Goal: Task Accomplishment & Management: Use online tool/utility

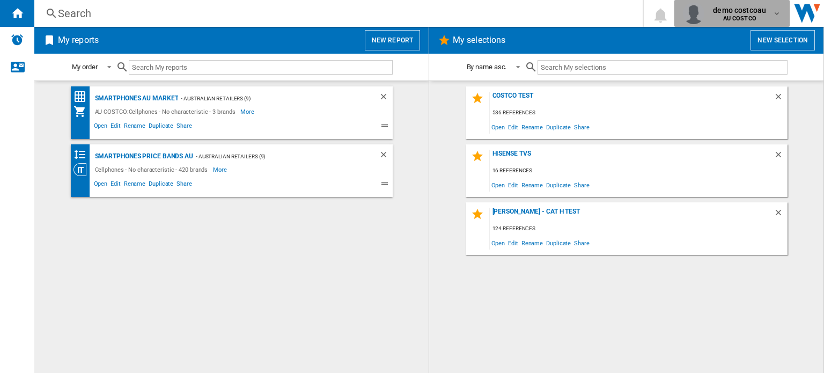
click at [745, 10] on span "demo costcoau" at bounding box center [739, 10] width 53 height 11
click at [742, 9] on span "demo costcoau" at bounding box center [739, 10] width 53 height 11
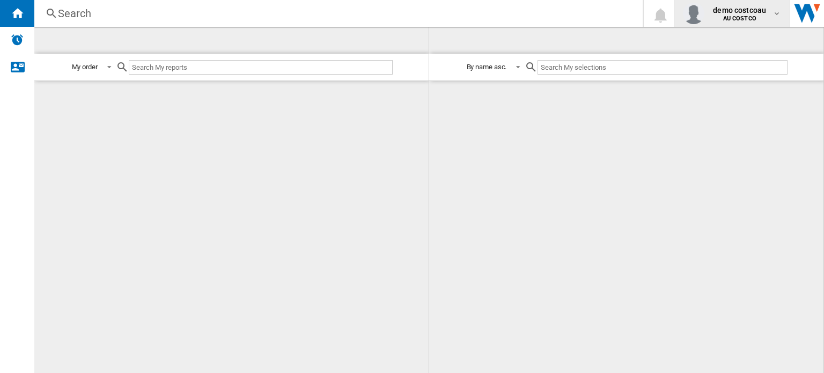
click at [738, 18] on b "AU COSTCO" at bounding box center [739, 18] width 33 height 7
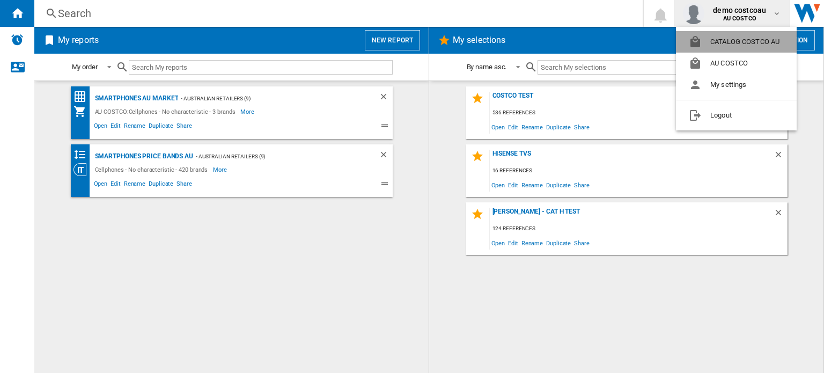
click at [735, 37] on button "CATALOG COSTCO AU" at bounding box center [736, 41] width 121 height 21
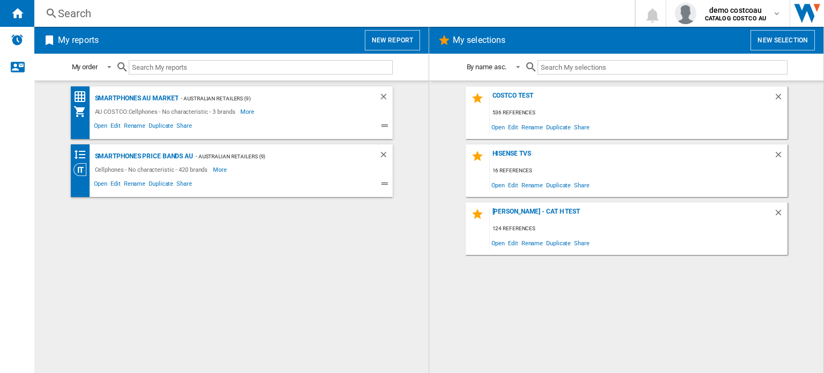
click at [402, 44] on button "New report" at bounding box center [392, 40] width 55 height 20
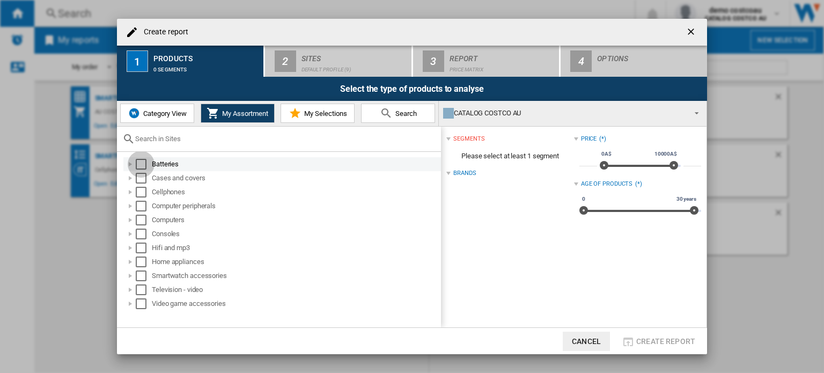
click at [141, 165] on div "Select" at bounding box center [141, 164] width 11 height 11
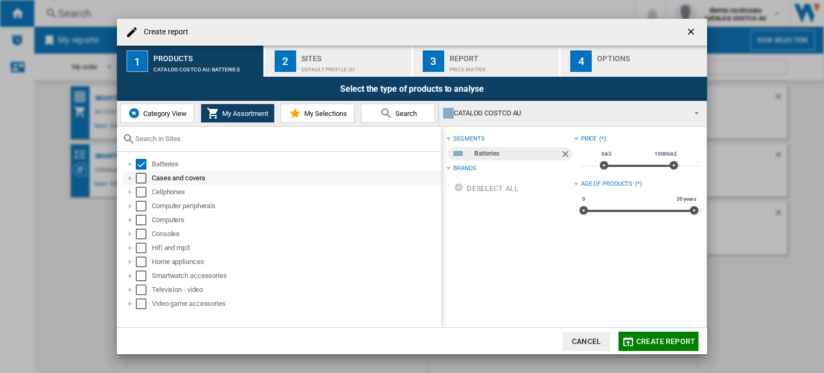
click at [139, 178] on div "Select" at bounding box center [141, 178] width 11 height 11
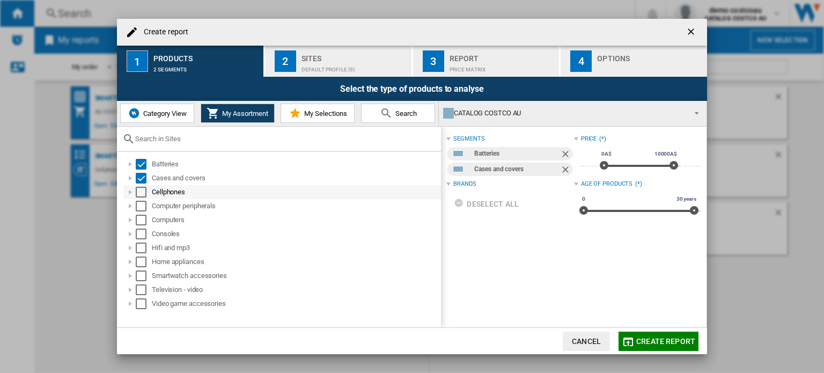
click at [139, 190] on div "Select" at bounding box center [141, 192] width 11 height 11
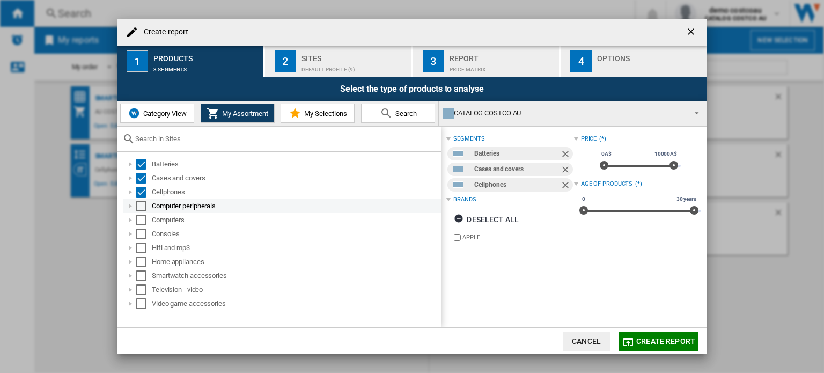
click at [139, 202] on div "Select" at bounding box center [141, 206] width 11 height 11
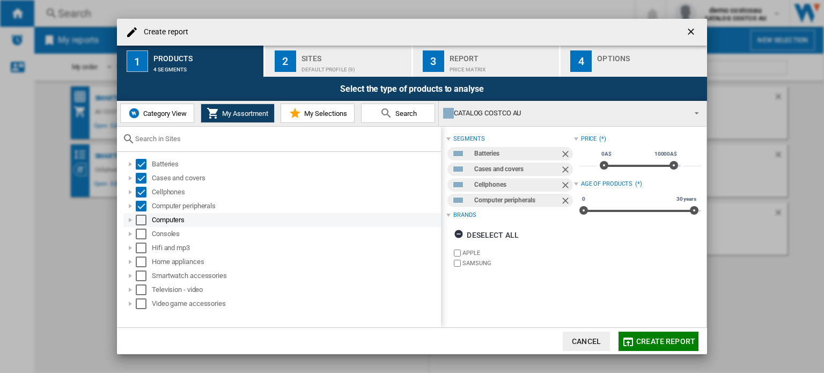
click at [142, 216] on div "Select" at bounding box center [141, 220] width 11 height 11
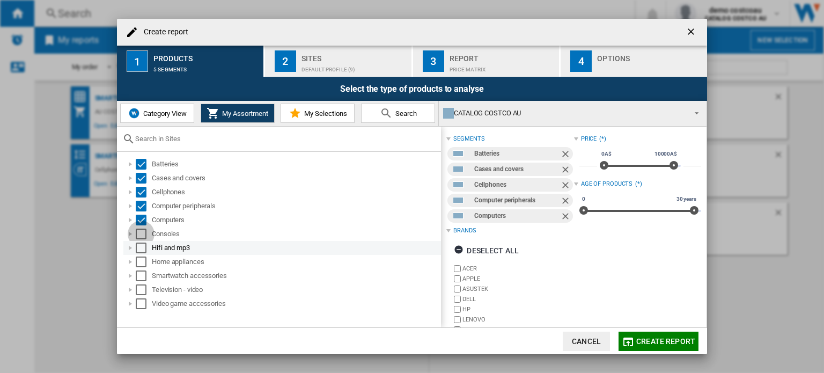
drag, startPoint x: 141, startPoint y: 235, endPoint x: 142, endPoint y: 251, distance: 15.1
click at [141, 237] on div "Select" at bounding box center [141, 234] width 11 height 11
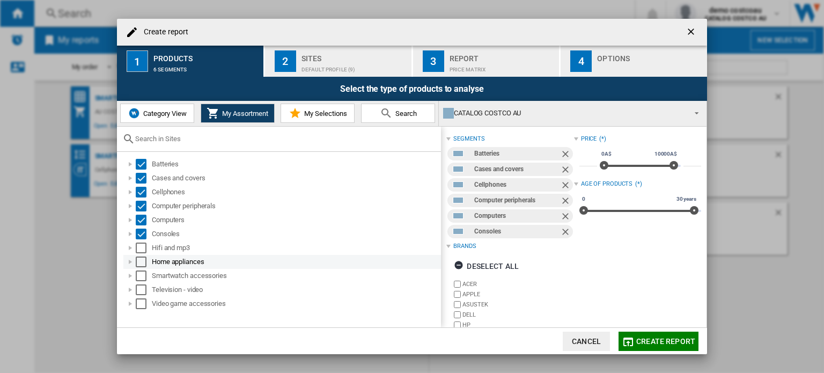
drag, startPoint x: 142, startPoint y: 253, endPoint x: 143, endPoint y: 259, distance: 6.5
click at [142, 253] on div "Hifi and mp3" at bounding box center [282, 248] width 318 height 14
click at [143, 260] on div "Select" at bounding box center [141, 261] width 11 height 11
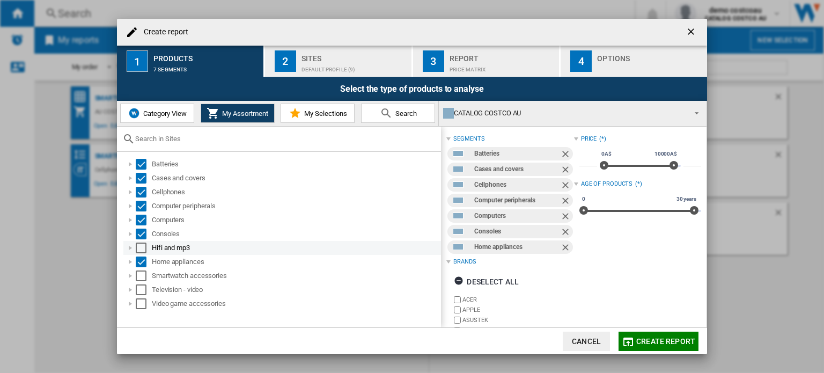
click at [139, 248] on div "Select" at bounding box center [141, 247] width 11 height 11
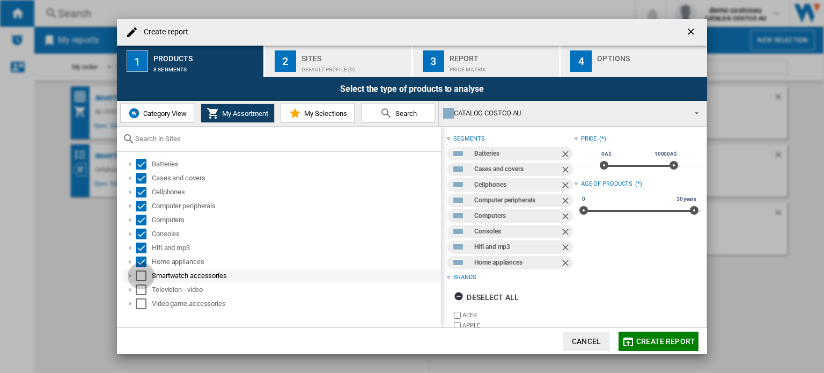
drag, startPoint x: 138, startPoint y: 274, endPoint x: 139, endPoint y: 284, distance: 10.2
click at [138, 275] on div "Select" at bounding box center [141, 275] width 11 height 11
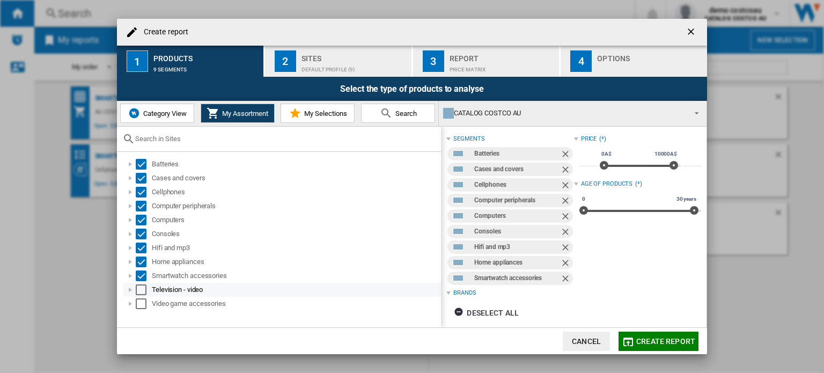
drag, startPoint x: 140, startPoint y: 286, endPoint x: 141, endPoint y: 296, distance: 9.7
click at [140, 289] on div "Select" at bounding box center [141, 289] width 11 height 11
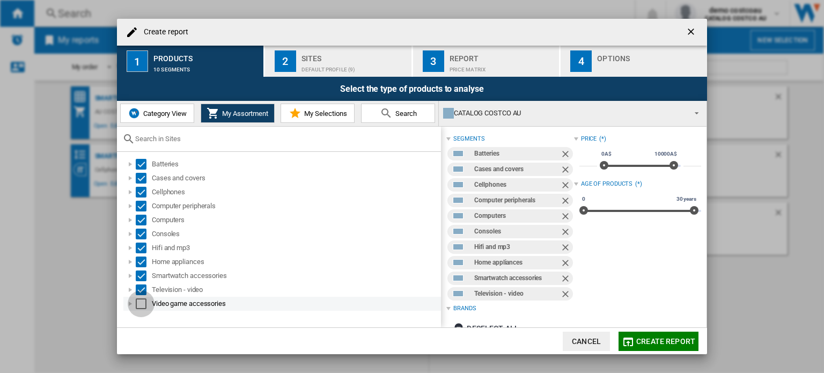
click at [142, 301] on div "Select" at bounding box center [141, 303] width 11 height 11
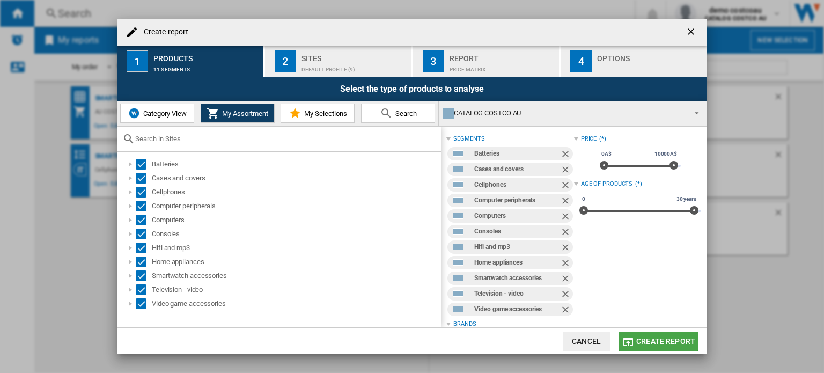
click at [680, 345] on span "Create report" at bounding box center [665, 341] width 59 height 9
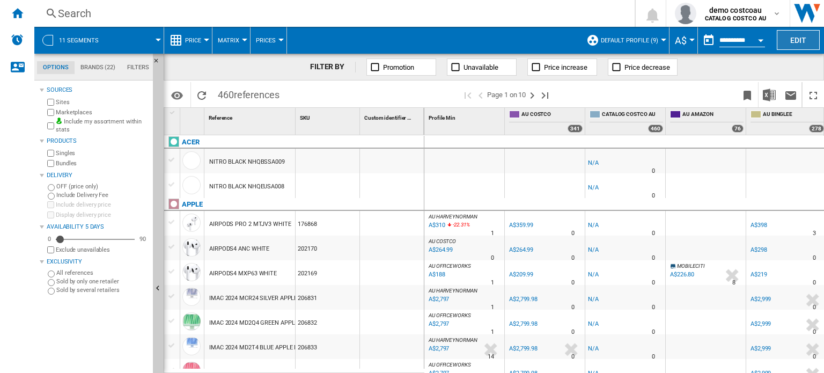
click at [795, 43] on button "Edit" at bounding box center [798, 40] width 43 height 20
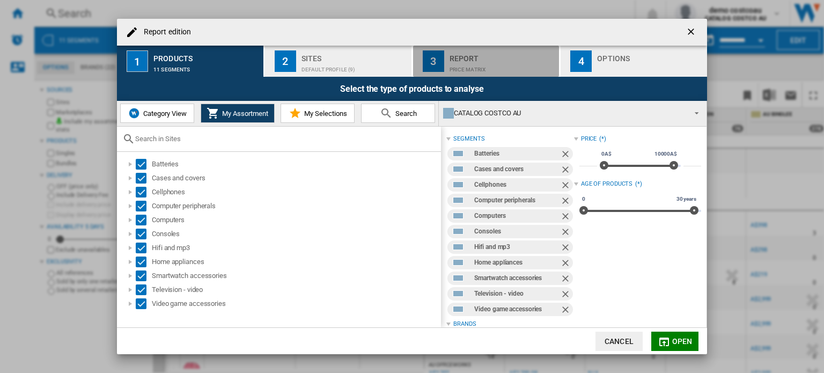
click at [479, 60] on div "Report" at bounding box center [503, 55] width 106 height 11
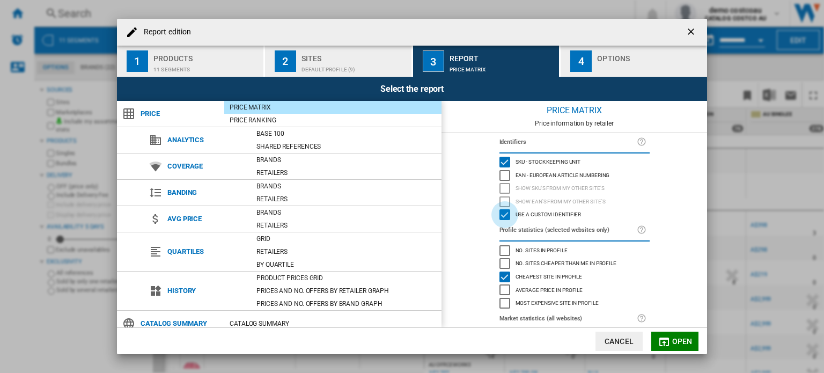
click at [504, 216] on div "Use a custom identifier" at bounding box center [504, 214] width 11 height 11
click at [691, 34] on ng-md-icon "getI18NText('BUTTONS.CLOSE_DIALOG')" at bounding box center [692, 32] width 13 height 13
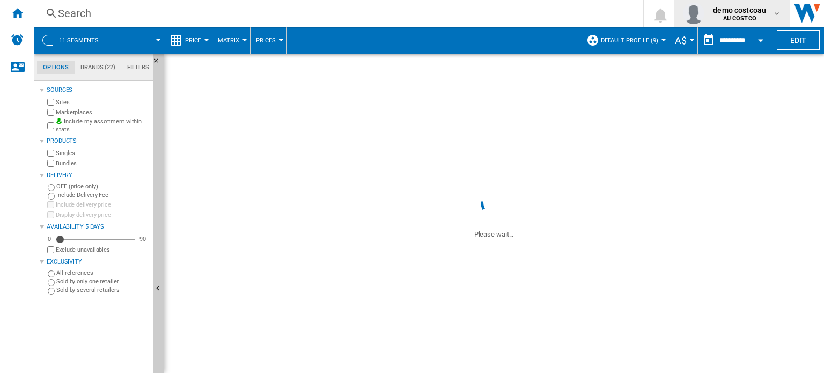
click at [744, 12] on span "demo costcoau" at bounding box center [739, 10] width 53 height 11
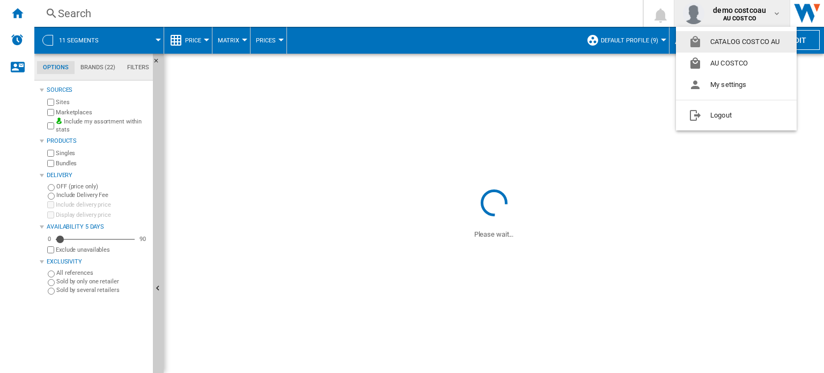
click at [745, 45] on button "CATALOG COSTCO AU" at bounding box center [736, 41] width 121 height 21
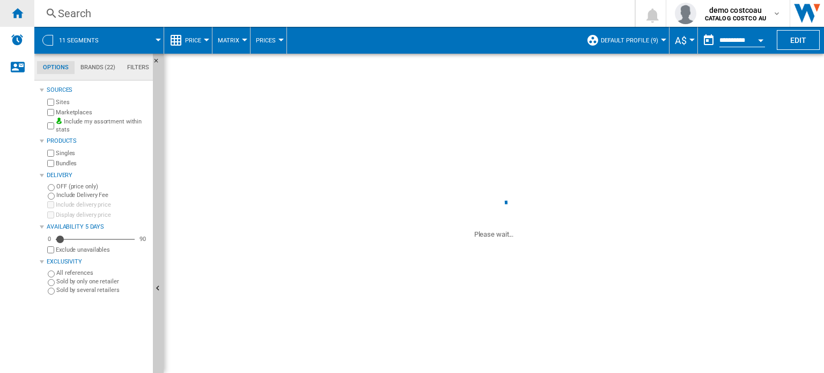
click at [17, 19] on ng-md-icon "Home" at bounding box center [17, 12] width 13 height 13
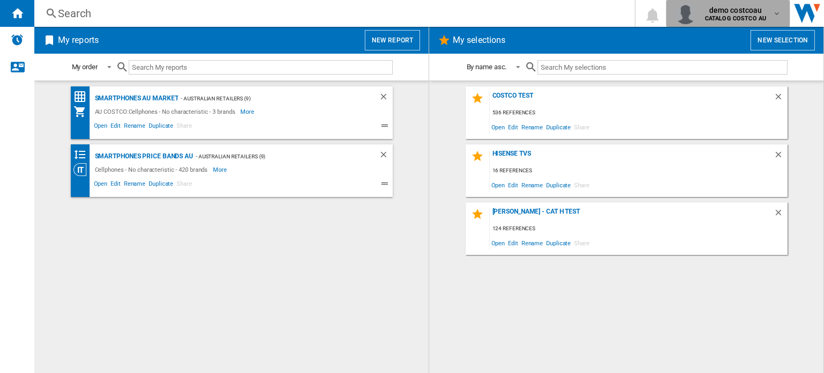
click at [744, 17] on b "CATALOG COSTCO AU" at bounding box center [735, 18] width 61 height 7
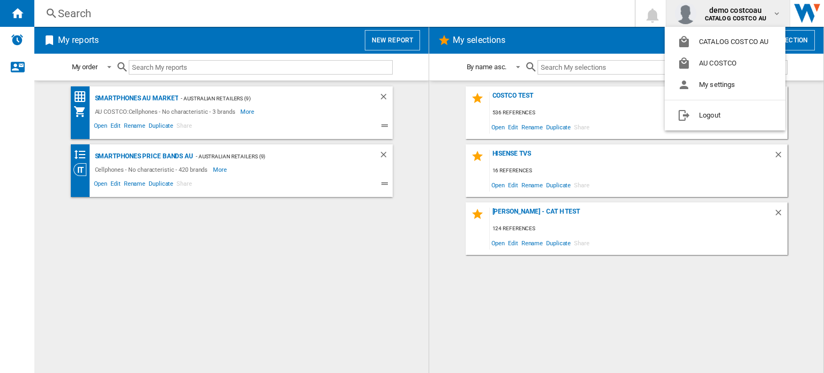
click at [408, 40] on md-backdrop at bounding box center [412, 186] width 824 height 373
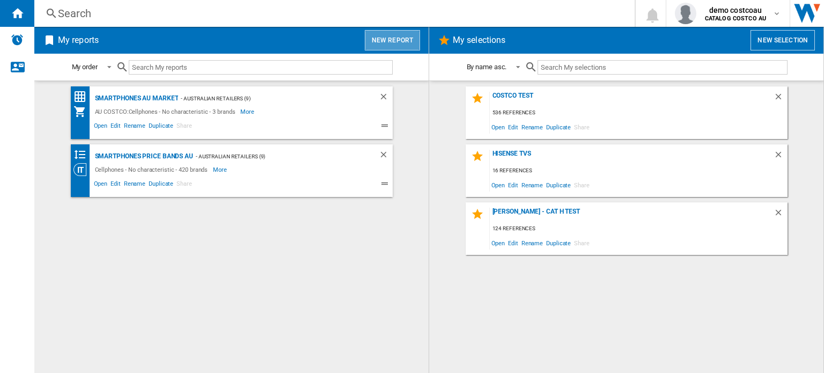
click at [408, 40] on button "New report" at bounding box center [392, 40] width 55 height 20
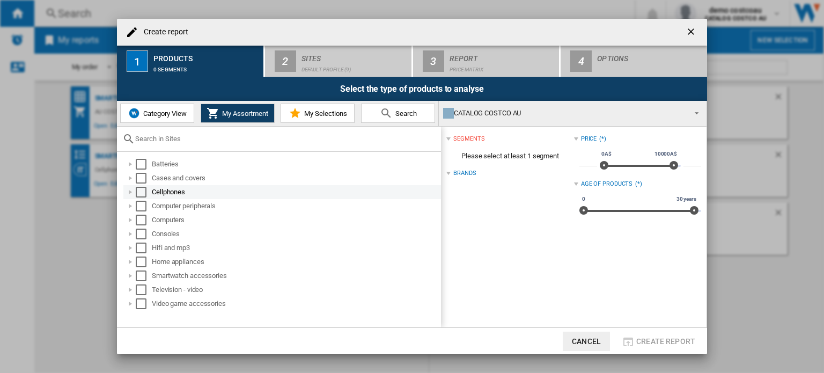
click at [141, 191] on div "Select" at bounding box center [141, 192] width 11 height 11
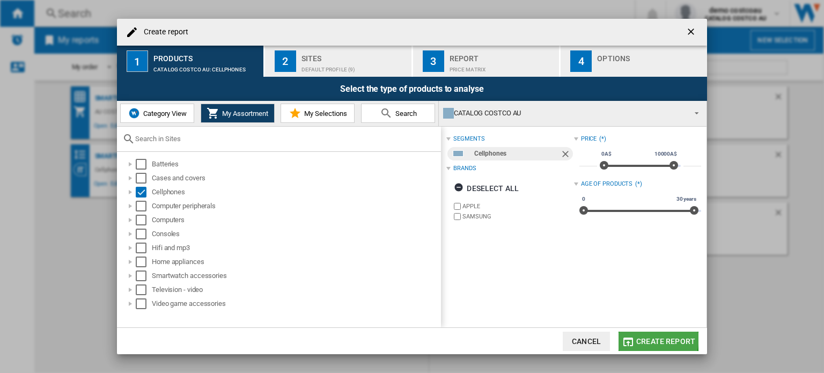
click at [646, 338] on span "Create report" at bounding box center [665, 341] width 59 height 9
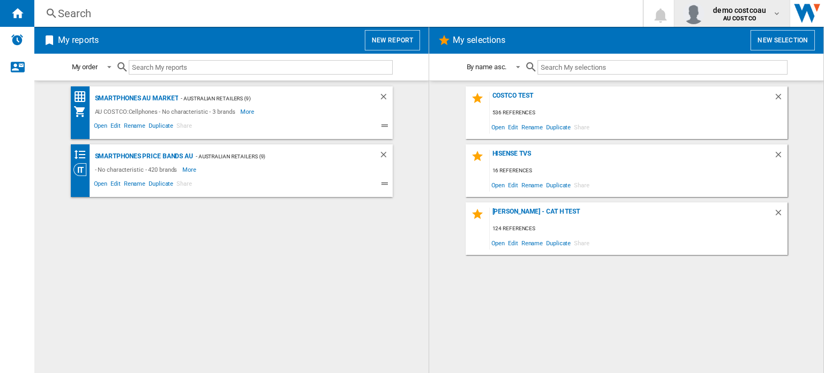
click at [729, 10] on span "demo costcoau" at bounding box center [739, 10] width 53 height 11
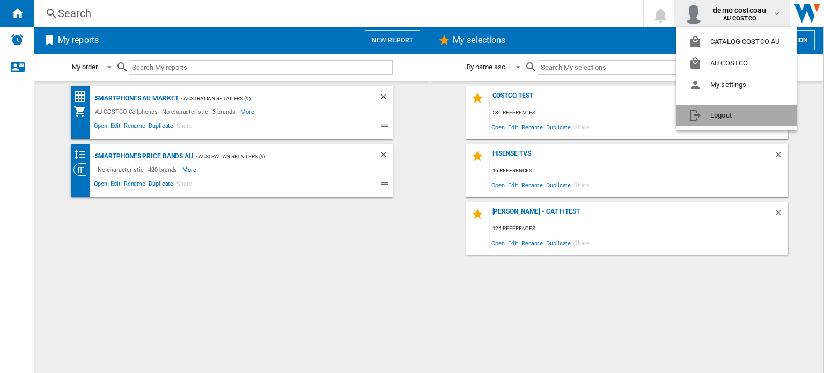
click at [718, 115] on button "Logout" at bounding box center [736, 115] width 121 height 21
